Goal: Check status: Check status

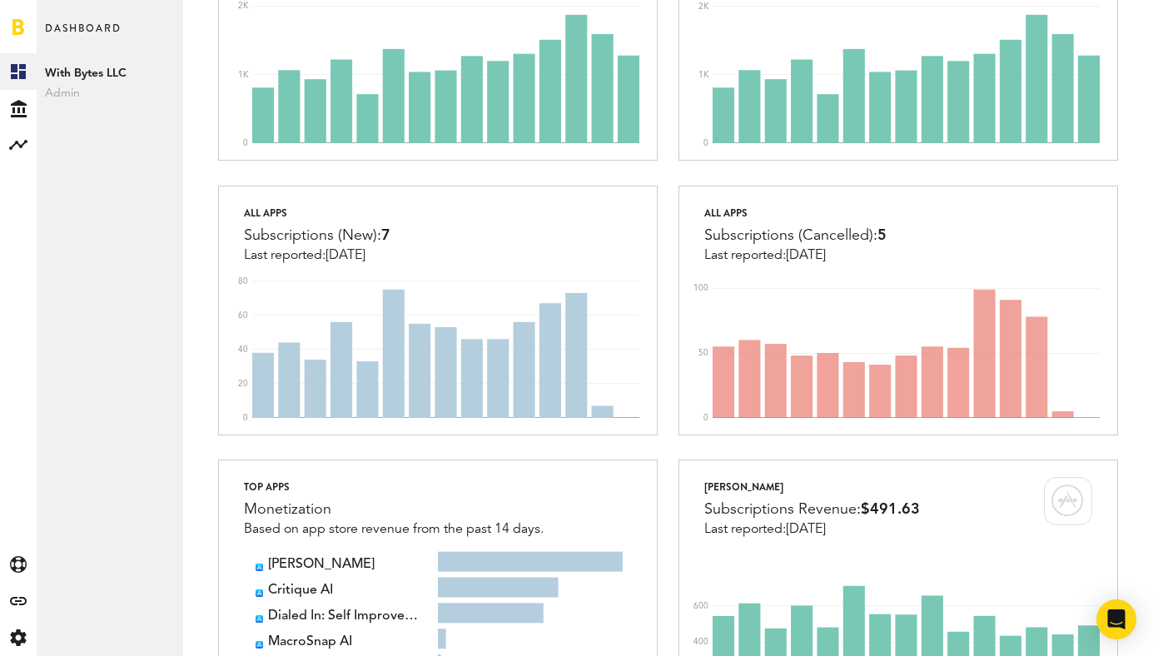
scroll to position [532, 0]
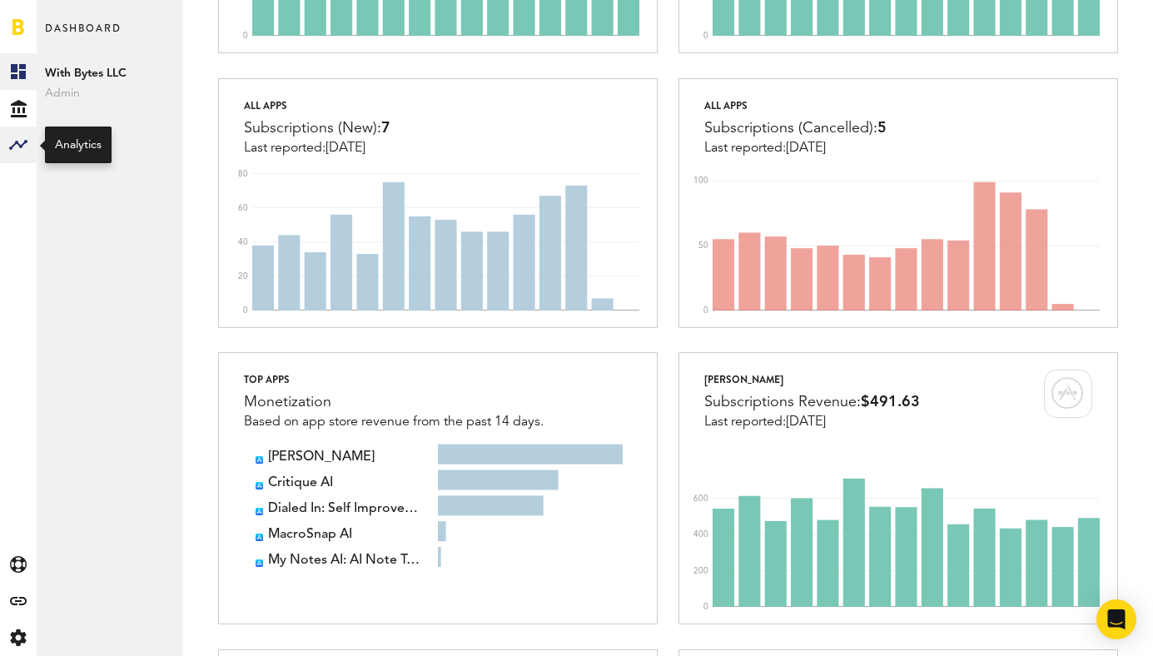
click at [16, 137] on rect at bounding box center [18, 145] width 20 height 20
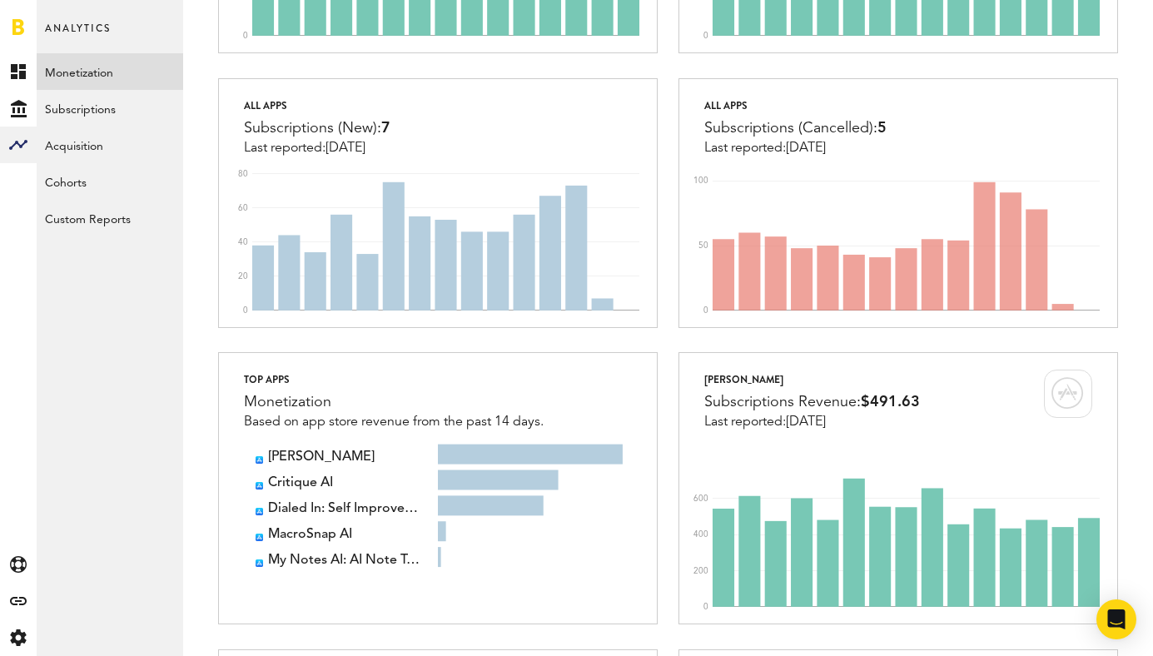
click at [123, 82] on link "Monetization" at bounding box center [110, 71] width 147 height 37
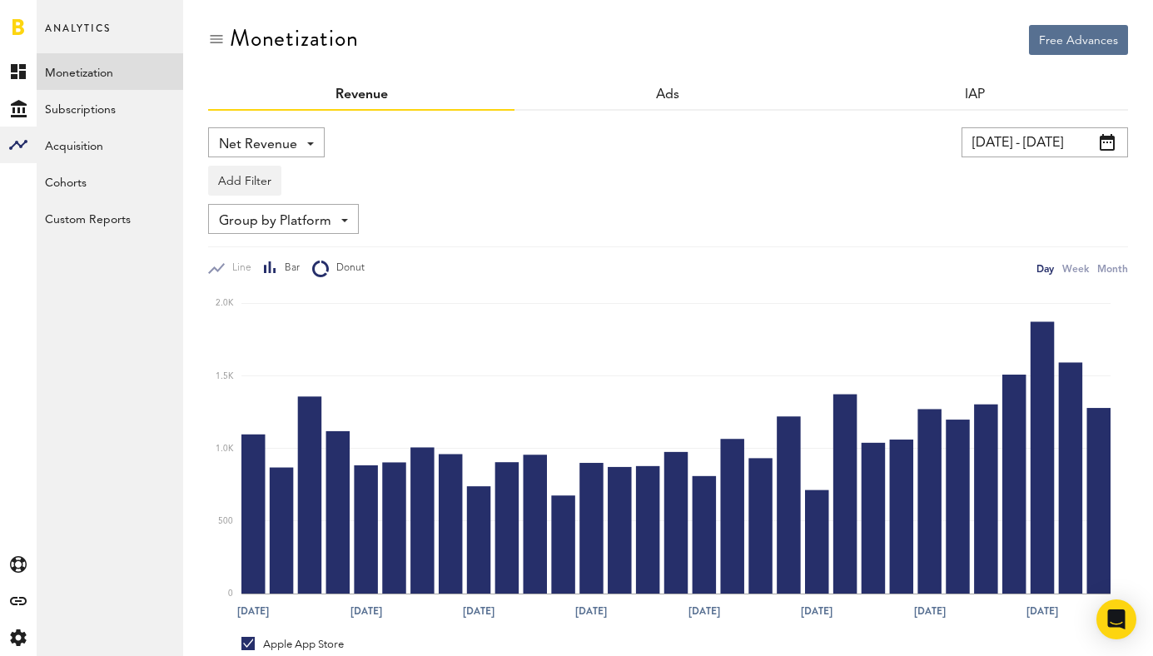
scroll to position [47, 0]
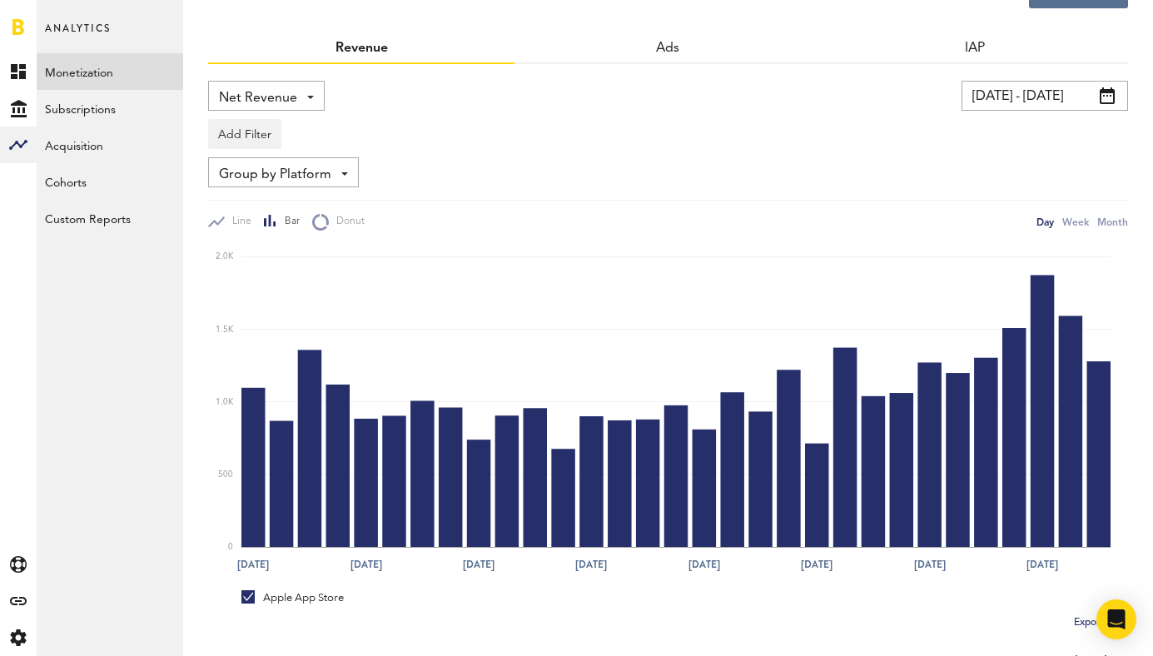
click at [312, 181] on span "Group by Platform" at bounding box center [275, 175] width 112 height 28
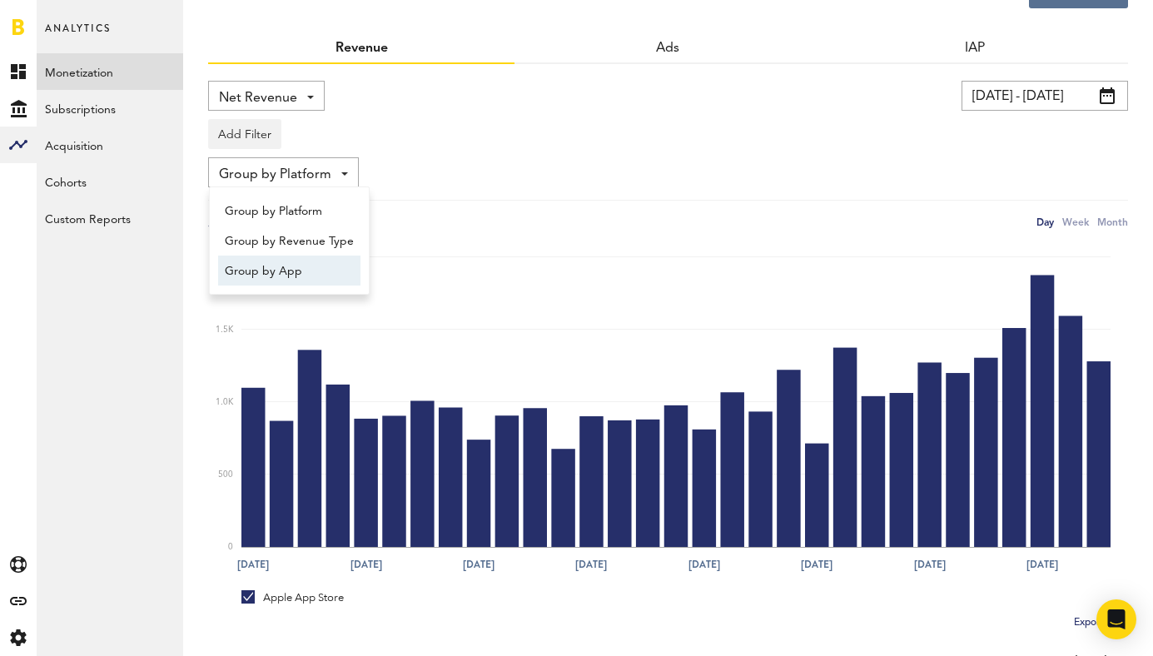
click at [284, 272] on span "Group by App" at bounding box center [289, 271] width 129 height 28
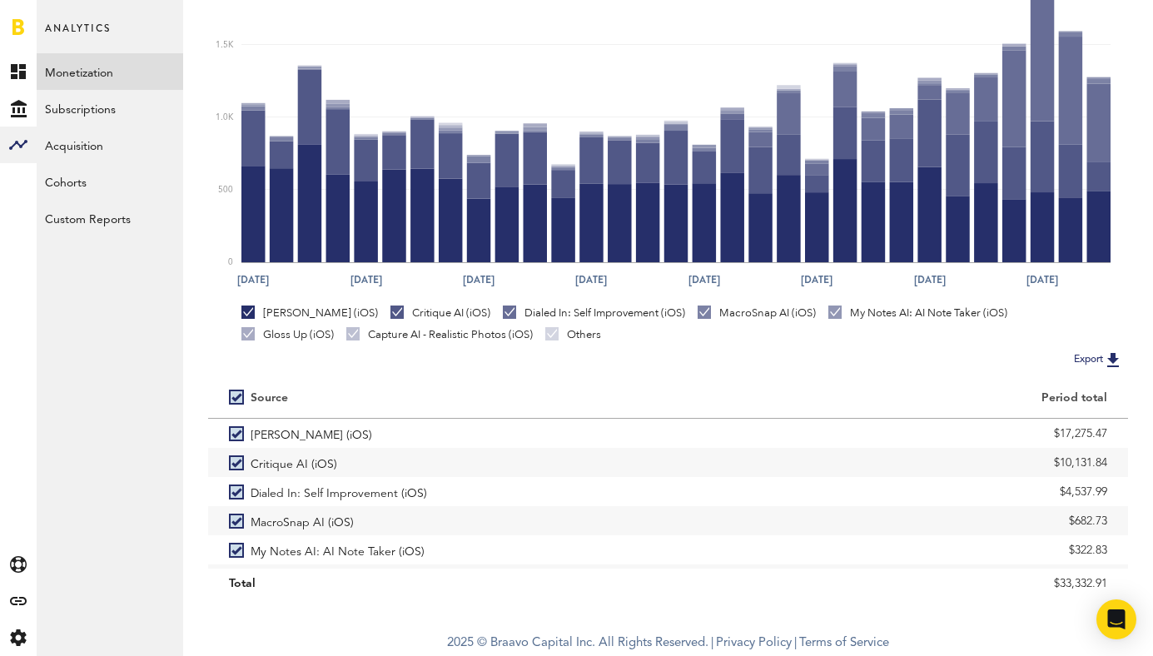
click at [239, 397] on label at bounding box center [240, 397] width 22 height 0
checkbox input "false"
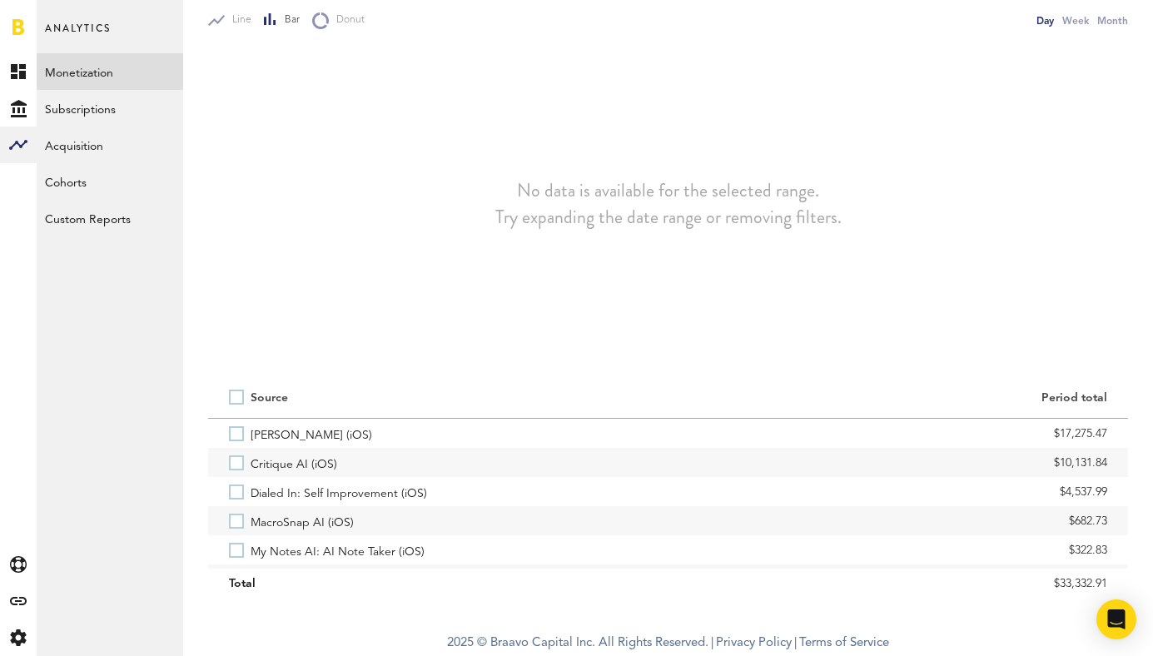
scroll to position [248, 0]
click at [236, 461] on label "Critique AI (iOS)" at bounding box center [438, 462] width 419 height 29
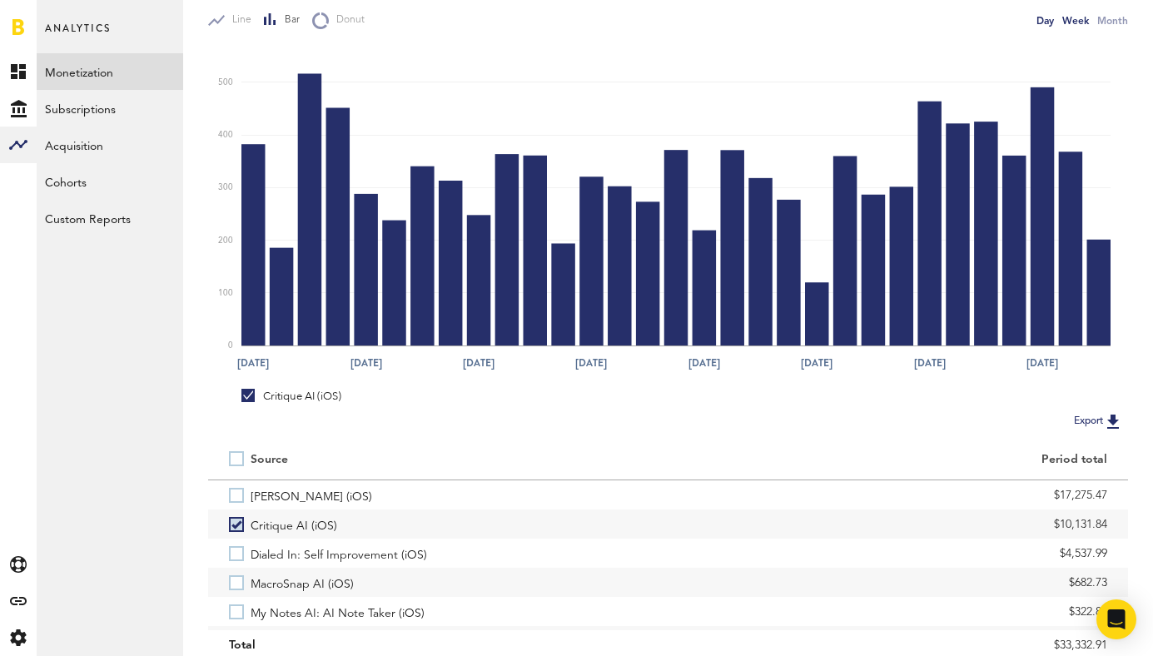
click at [1074, 20] on div "Week" at bounding box center [1075, 20] width 27 height 17
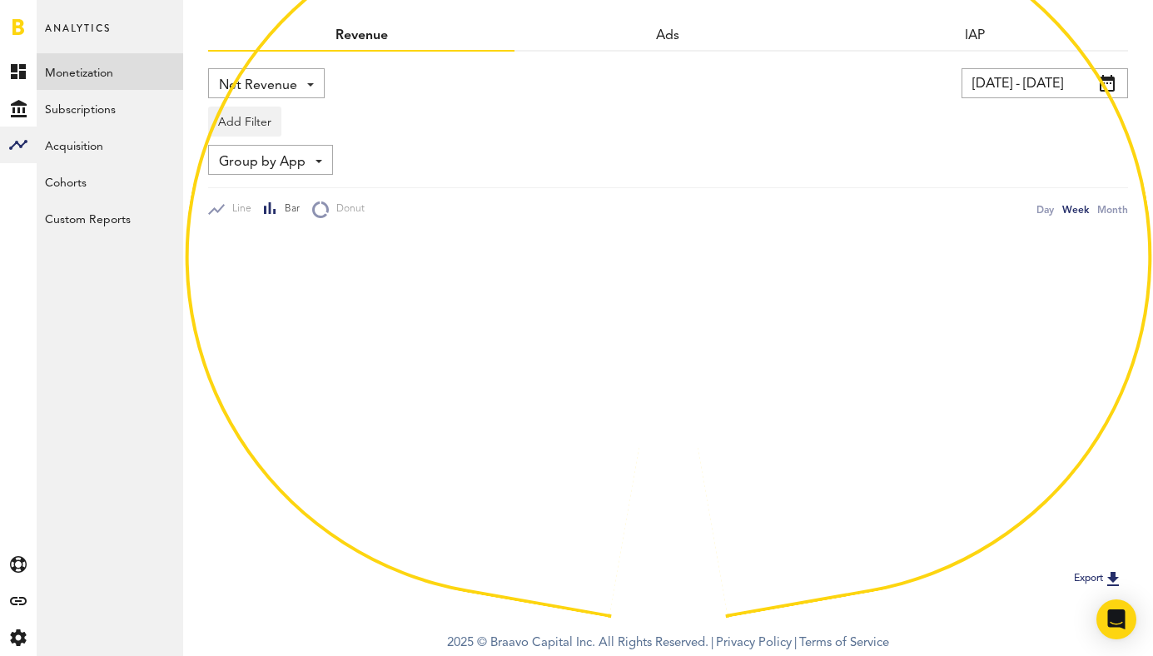
scroll to position [248, 0]
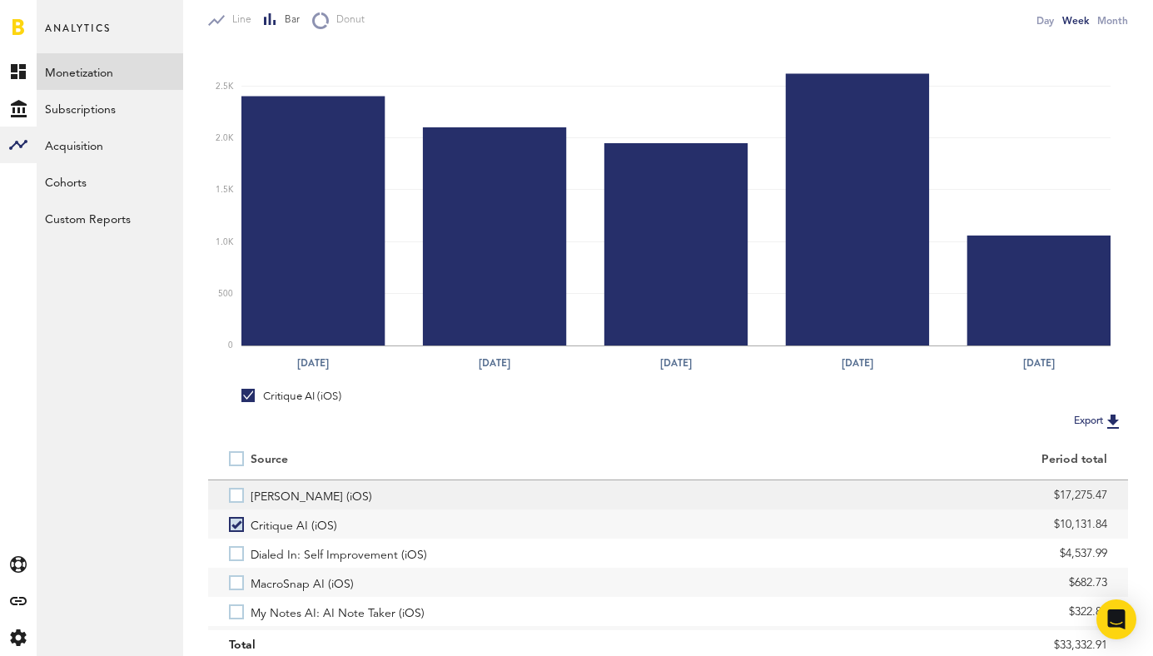
click at [240, 490] on label "[PERSON_NAME] (iOS)" at bounding box center [438, 494] width 419 height 29
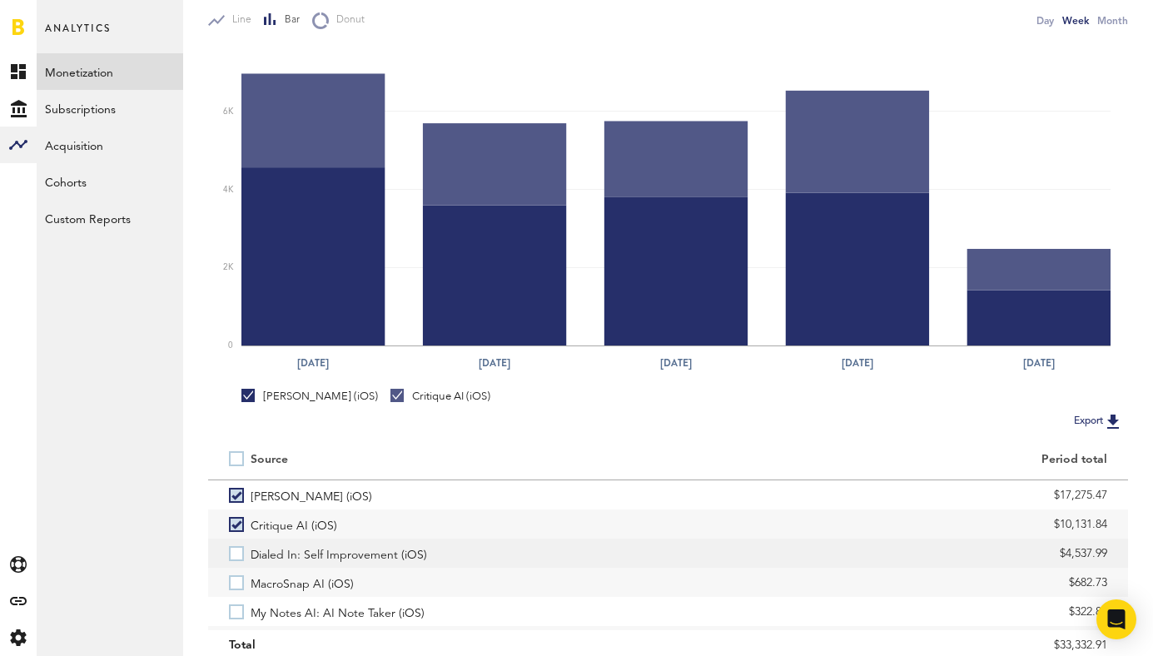
click at [236, 540] on label "Dialed In: Self Improvement (iOS)" at bounding box center [438, 553] width 419 height 29
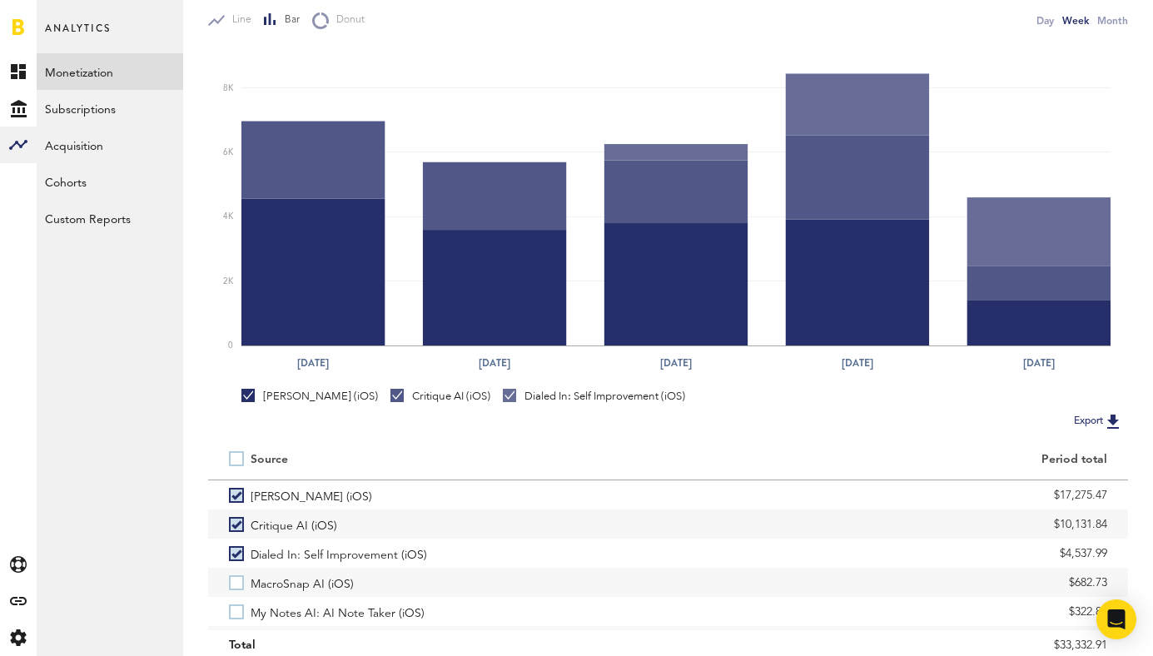
click at [236, 540] on label "Dialed In: Self Improvement (iOS)" at bounding box center [438, 553] width 419 height 29
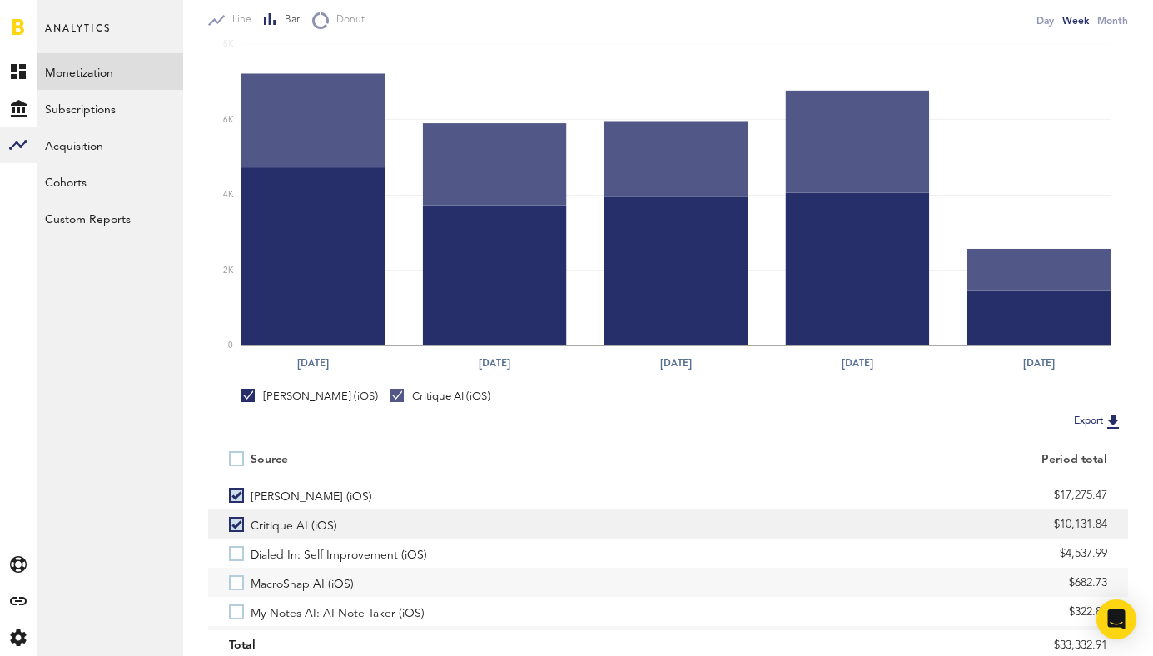
click at [231, 519] on label "Critique AI (iOS)" at bounding box center [438, 524] width 419 height 29
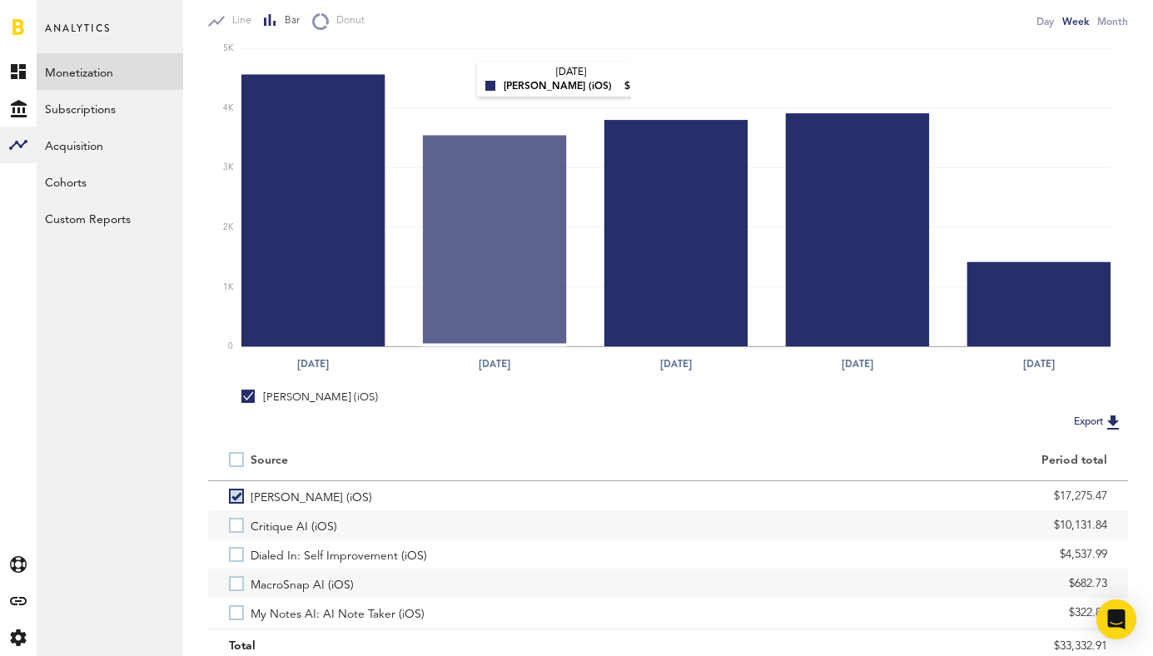
scroll to position [310, 0]
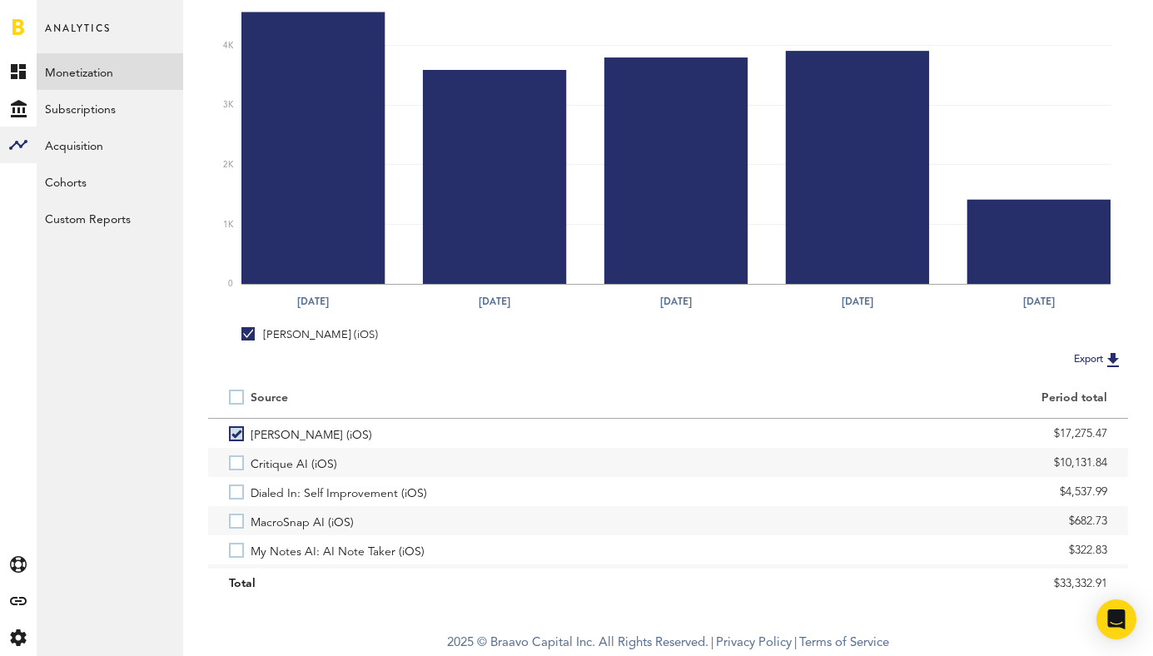
click at [240, 397] on label at bounding box center [240, 397] width 22 height 0
checkbox input "true"
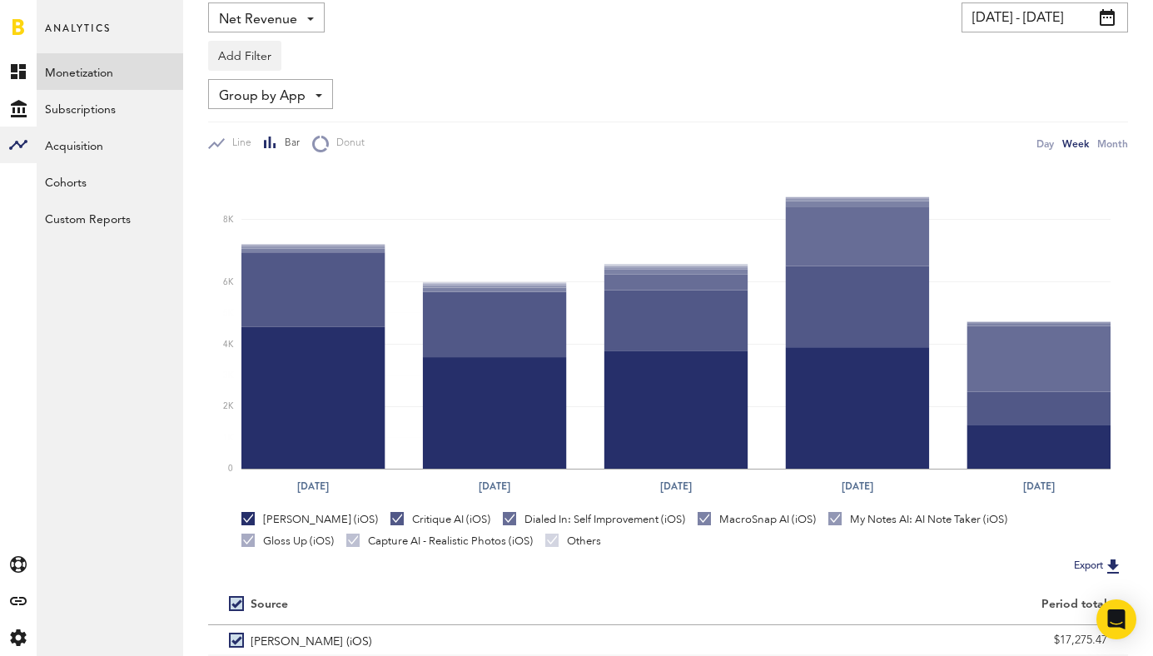
scroll to position [0, 0]
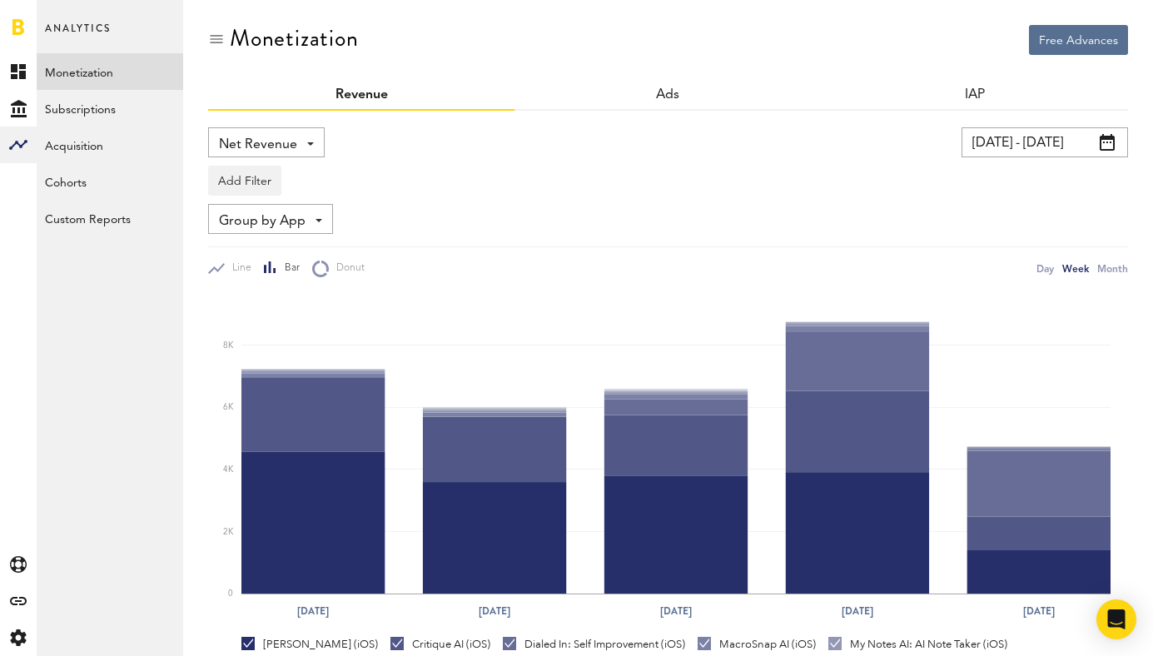
click at [1061, 135] on input "[DATE] - [DATE]" at bounding box center [1045, 142] width 167 height 30
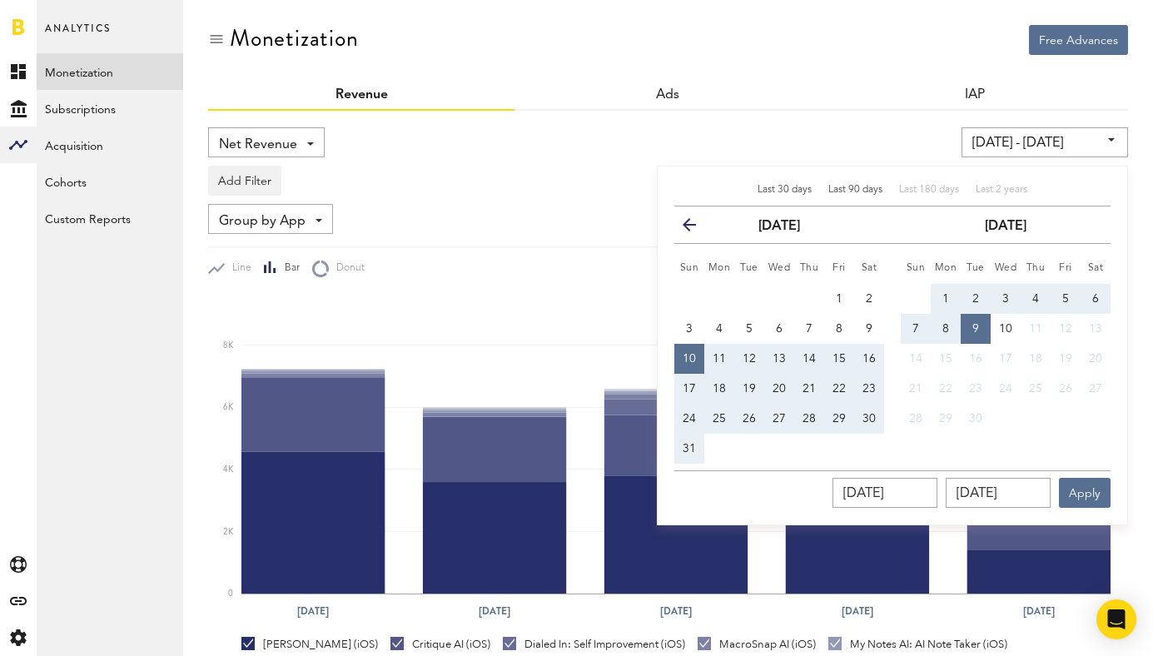
click at [866, 187] on span "Last 90 days" at bounding box center [855, 190] width 54 height 10
type input "[DATE] - [DATE]"
type input "[DATE]"
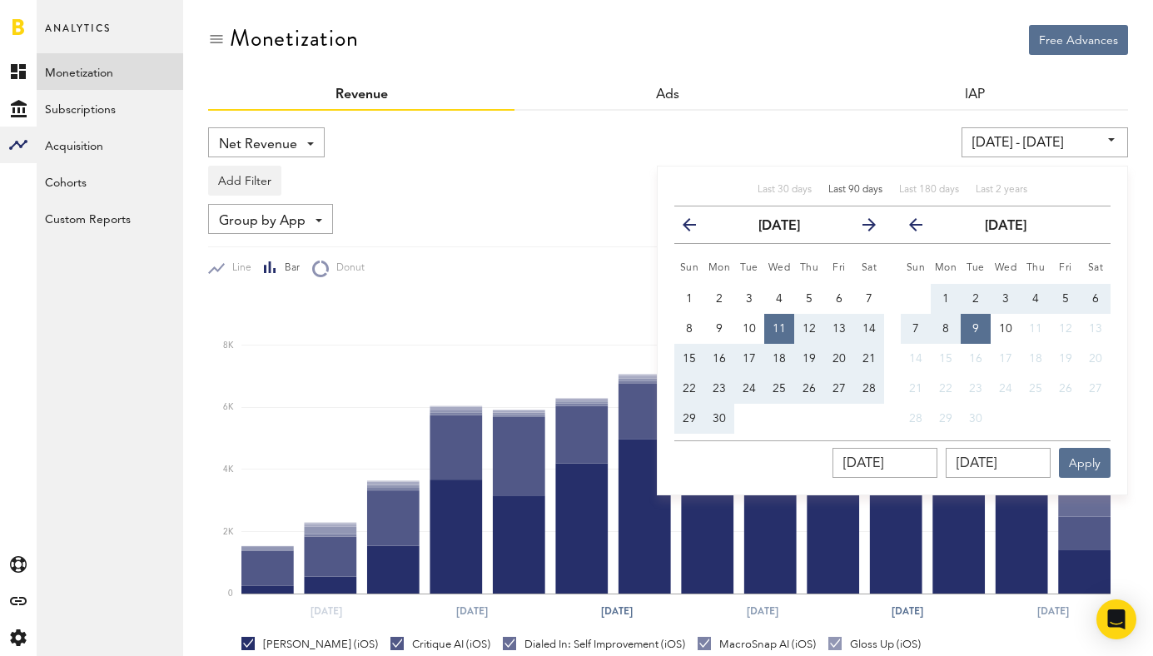
click at [600, 162] on div "Add Filter Platforms Apps" at bounding box center [668, 176] width 920 height 38
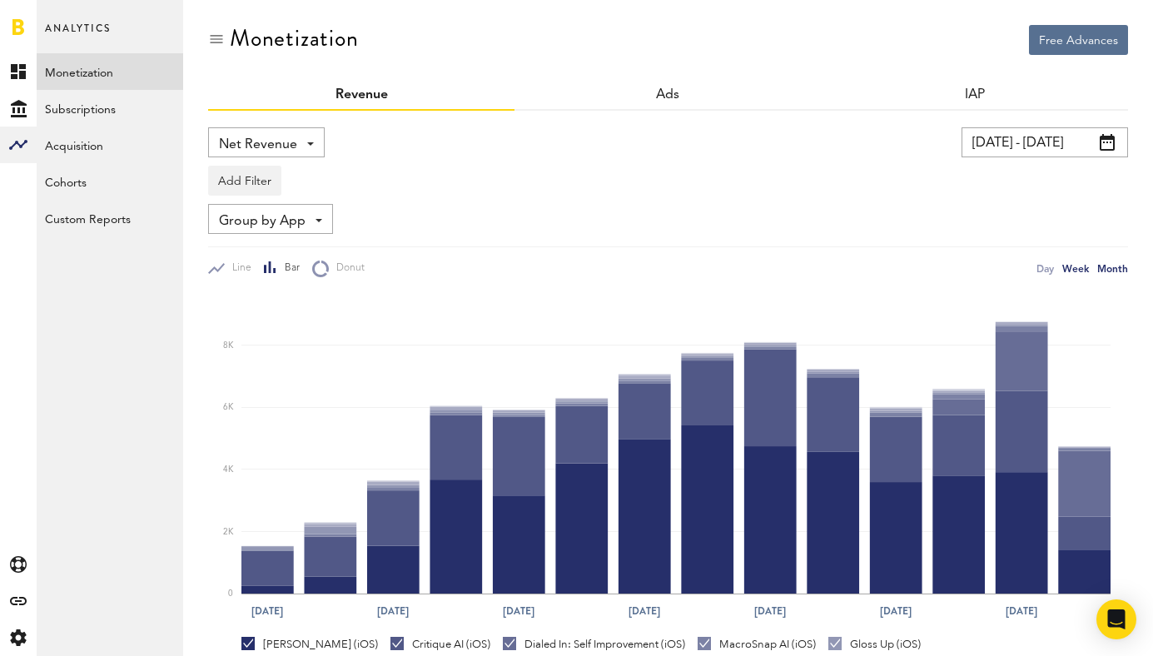
click at [1119, 274] on div "Month" at bounding box center [1112, 268] width 31 height 17
